Goal: Transaction & Acquisition: Purchase product/service

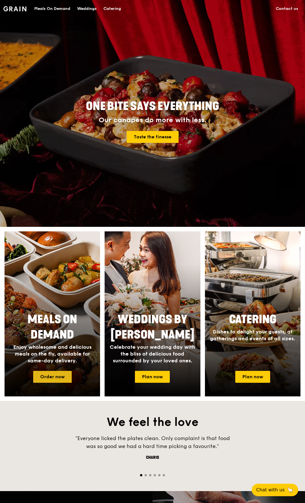
click at [51, 378] on link "Order now" at bounding box center [52, 377] width 39 height 12
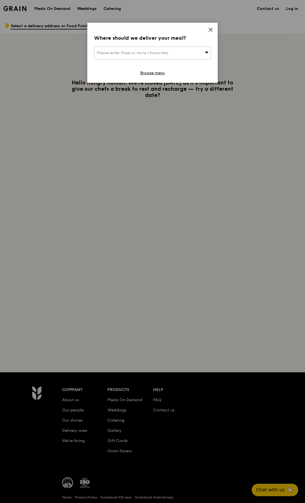
click at [210, 30] on icon at bounding box center [210, 29] width 5 height 5
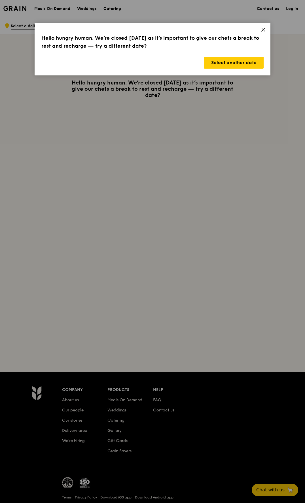
click at [266, 28] on icon at bounding box center [263, 29] width 5 height 5
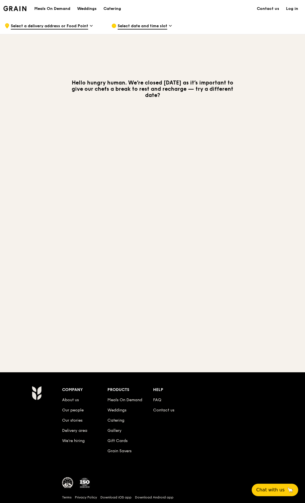
click at [64, 25] on span "Select a delivery address or Food Point" at bounding box center [49, 26] width 77 height 6
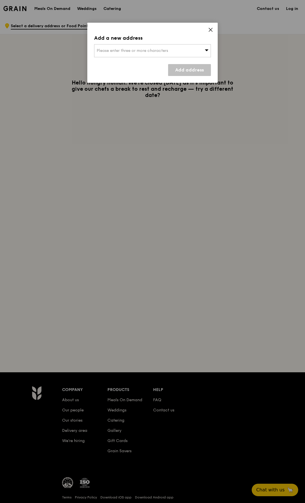
click at [157, 52] on span "Please enter three or more characters" at bounding box center [133, 50] width 72 height 5
click at [162, 31] on div "Add a new address Please enter three or more characters Please enter 3 or more …" at bounding box center [152, 53] width 131 height 60
click at [208, 27] on div "Add a new address Please enter three or more characters Add address" at bounding box center [152, 53] width 131 height 60
click at [209, 29] on icon at bounding box center [210, 29] width 5 height 5
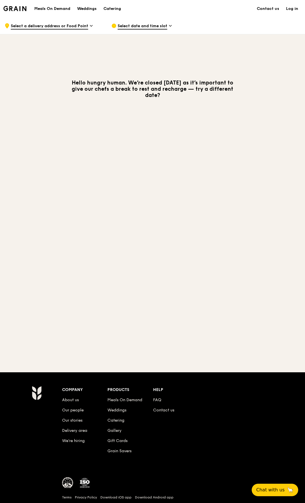
click at [141, 25] on span "Select date and time slot" at bounding box center [143, 26] width 50 height 6
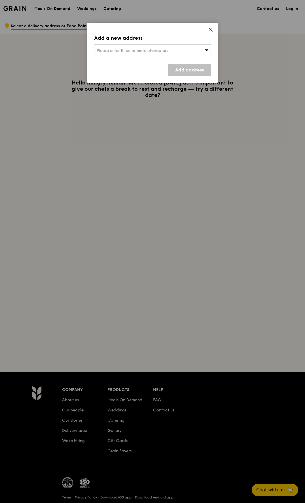
click at [211, 29] on icon at bounding box center [210, 29] width 3 height 3
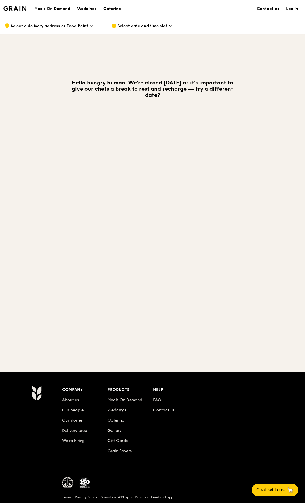
click at [56, 8] on h1 "Meals On Demand" at bounding box center [52, 9] width 36 height 6
click at [61, 24] on span "Select a delivery address or Food Point" at bounding box center [49, 26] width 77 height 6
click at [16, 10] on img at bounding box center [14, 8] width 23 height 5
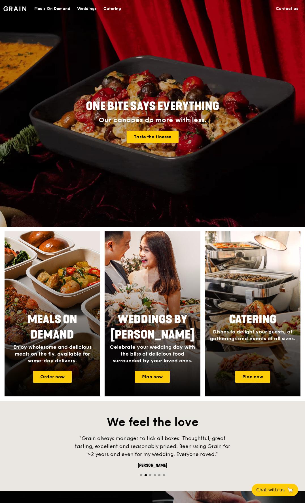
click at [54, 10] on div "Meals On Demand" at bounding box center [52, 8] width 36 height 17
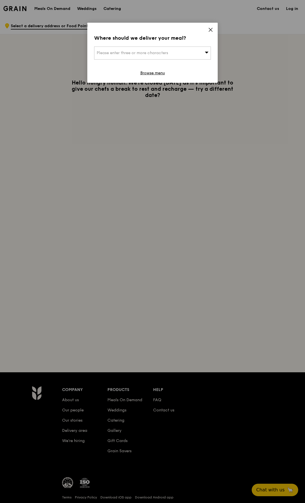
click at [214, 29] on div "Where should we deliver your meal? Please enter three or more characters Browse…" at bounding box center [152, 53] width 131 height 60
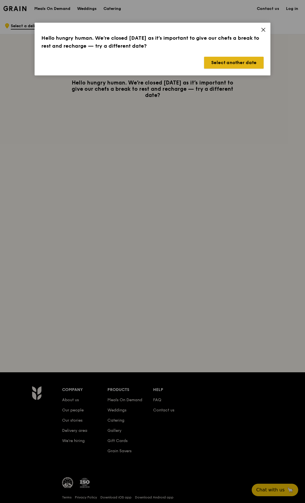
click at [222, 61] on button "Select another date" at bounding box center [234, 63] width 60 height 12
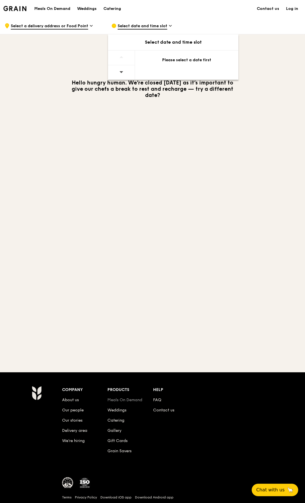
click at [118, 401] on link "Meals On Demand" at bounding box center [125, 400] width 35 height 5
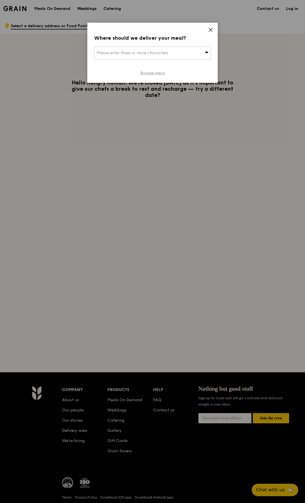
click at [157, 74] on link "Browse menu" at bounding box center [152, 73] width 25 height 6
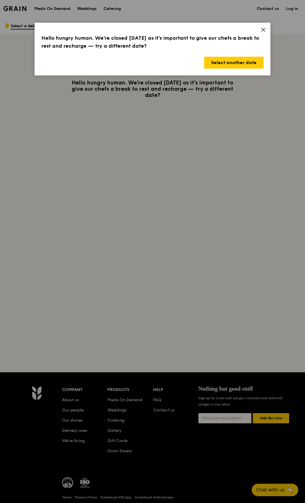
click at [264, 26] on div "Hello hungry human. We’re closed today as it’s important to give our chefs a br…" at bounding box center [153, 49] width 236 height 53
click at [263, 29] on icon at bounding box center [263, 29] width 5 height 5
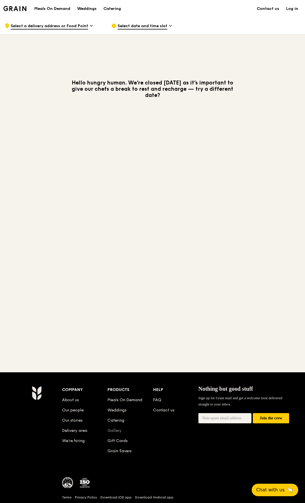
click at [116, 429] on link "Gallery" at bounding box center [115, 430] width 14 height 5
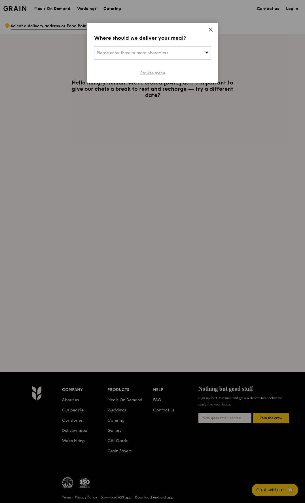
click at [151, 72] on link "Browse menu" at bounding box center [152, 73] width 25 height 6
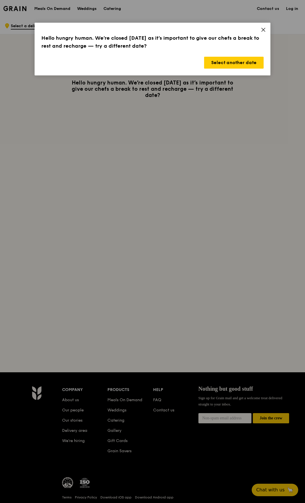
click at [264, 29] on icon at bounding box center [263, 29] width 5 height 5
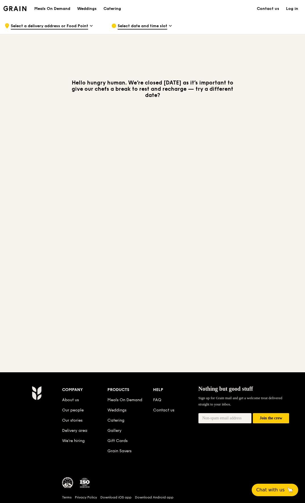
click at [51, 10] on h1 "Meals On Demand" at bounding box center [52, 9] width 36 height 6
click at [61, 30] on div ".cls-1 { fill: none; stroke: #fff; stroke-linecap: round; stroke-linejoin: roun…" at bounding box center [54, 25] width 98 height 17
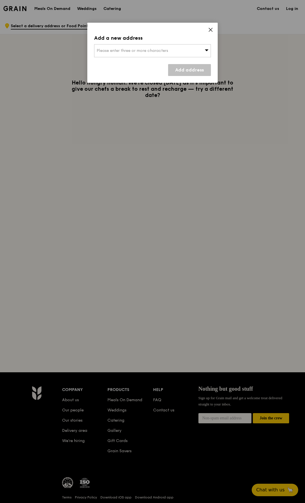
click at [209, 31] on icon at bounding box center [210, 29] width 5 height 5
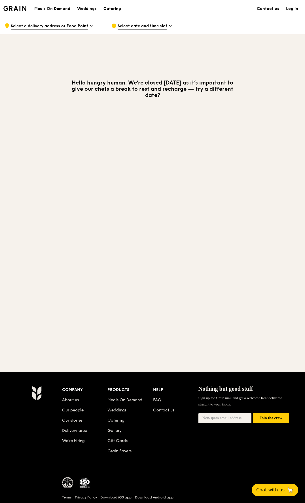
click at [17, 14] on div "Grain logo" at bounding box center [14, 8] width 23 height 17
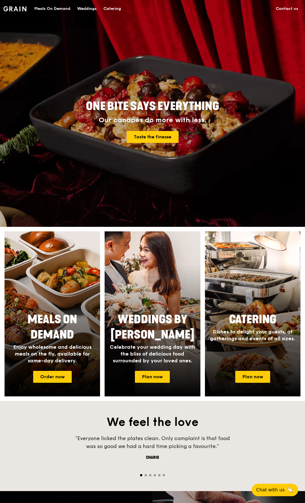
click at [48, 7] on div "Meals On Demand" at bounding box center [52, 8] width 36 height 17
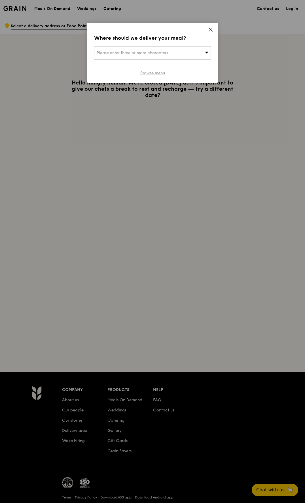
click at [148, 72] on link "Browse menu" at bounding box center [152, 73] width 25 height 6
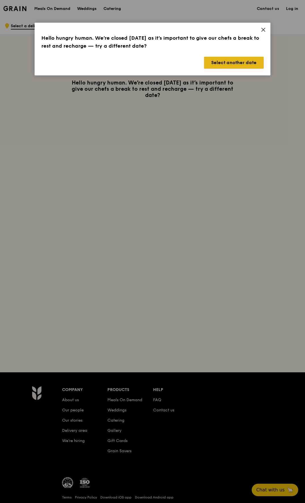
click at [220, 67] on button "Select another date" at bounding box center [234, 63] width 60 height 12
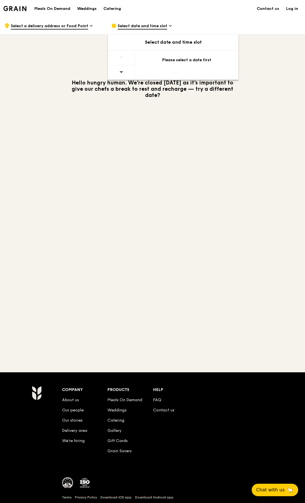
click at [125, 70] on div at bounding box center [121, 72] width 27 height 14
click at [125, 73] on div at bounding box center [121, 72] width 27 height 14
click at [109, 71] on div at bounding box center [121, 72] width 27 height 14
click at [119, 71] on icon at bounding box center [121, 72] width 4 height 4
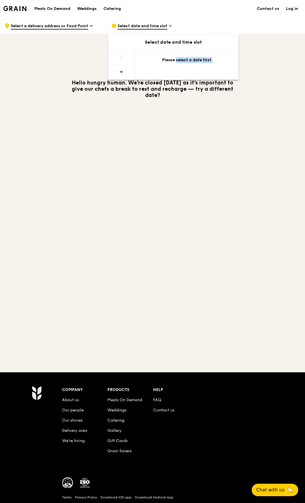
click at [119, 71] on icon at bounding box center [121, 72] width 4 height 4
click at [121, 71] on icon at bounding box center [121, 72] width 4 height 4
click at [168, 68] on div "Please select a date first" at bounding box center [187, 62] width 104 height 22
drag, startPoint x: 172, startPoint y: 68, endPoint x: 173, endPoint y: 64, distance: 3.7
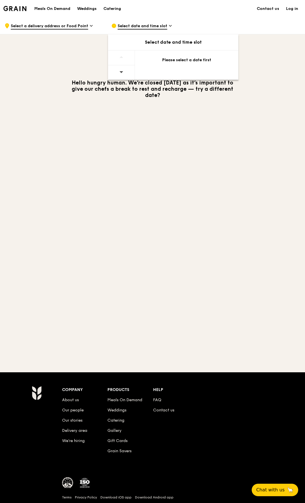
click at [172, 68] on div "Please select a date first" at bounding box center [187, 62] width 104 height 22
drag, startPoint x: 162, startPoint y: 51, endPoint x: 162, endPoint y: 61, distance: 9.9
click at [159, 55] on div "Please select a date first" at bounding box center [187, 62] width 104 height 22
drag, startPoint x: 182, startPoint y: 66, endPoint x: 165, endPoint y: 59, distance: 18.6
click at [166, 58] on div "Please select a date first" at bounding box center [173, 65] width 131 height 30
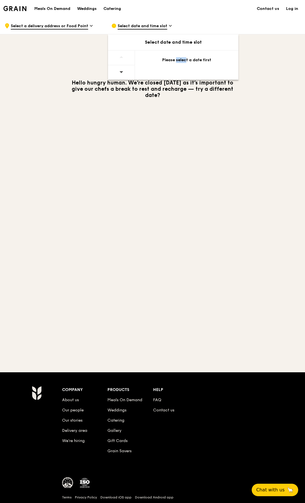
click at [164, 67] on div "Please select a date first" at bounding box center [187, 62] width 104 height 22
drag, startPoint x: 194, startPoint y: 68, endPoint x: 154, endPoint y: 54, distance: 42.5
click at [190, 64] on div "Please select a date first" at bounding box center [187, 62] width 104 height 22
drag, startPoint x: 154, startPoint y: 54, endPoint x: 162, endPoint y: 59, distance: 10.0
click at [155, 57] on div "Select date and time slot Please select a date first" at bounding box center [173, 56] width 131 height 45
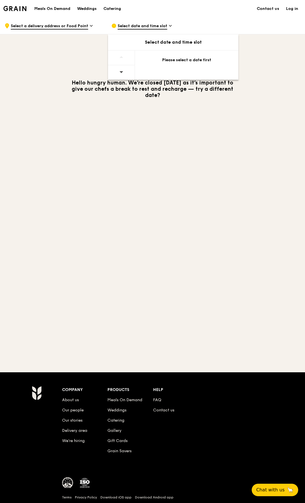
drag, startPoint x: 169, startPoint y: 58, endPoint x: 172, endPoint y: 58, distance: 3.4
click at [169, 58] on div "Please select a date first" at bounding box center [187, 60] width 90 height 6
drag, startPoint x: 188, startPoint y: 63, endPoint x: 194, endPoint y: 63, distance: 6.5
click at [192, 64] on div "Please select a date first" at bounding box center [187, 62] width 104 height 22
drag, startPoint x: 194, startPoint y: 63, endPoint x: 187, endPoint y: 62, distance: 7.4
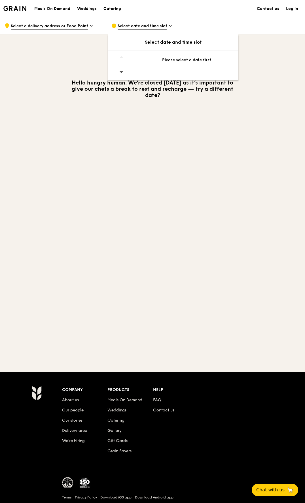
click at [192, 64] on div "Please select a date first" at bounding box center [187, 62] width 104 height 22
drag, startPoint x: 187, startPoint y: 62, endPoint x: 182, endPoint y: 62, distance: 4.8
click at [182, 62] on div "Please select a date first" at bounding box center [187, 60] width 90 height 6
